Goal: Check status

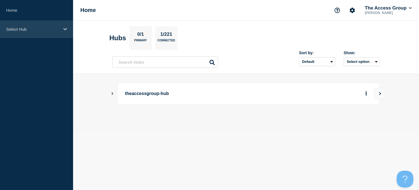
click at [64, 30] on icon at bounding box center [65, 29] width 4 height 4
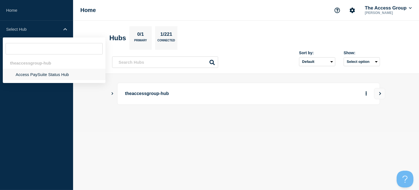
click at [42, 74] on li "Access PaySuite Status Hub" at bounding box center [54, 74] width 103 height 11
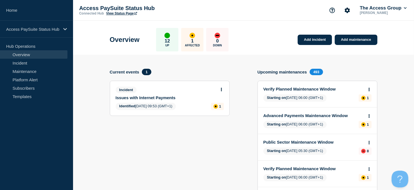
click at [120, 13] on link "View Status Page" at bounding box center [121, 13] width 31 height 4
